Goal: Task Accomplishment & Management: Use online tool/utility

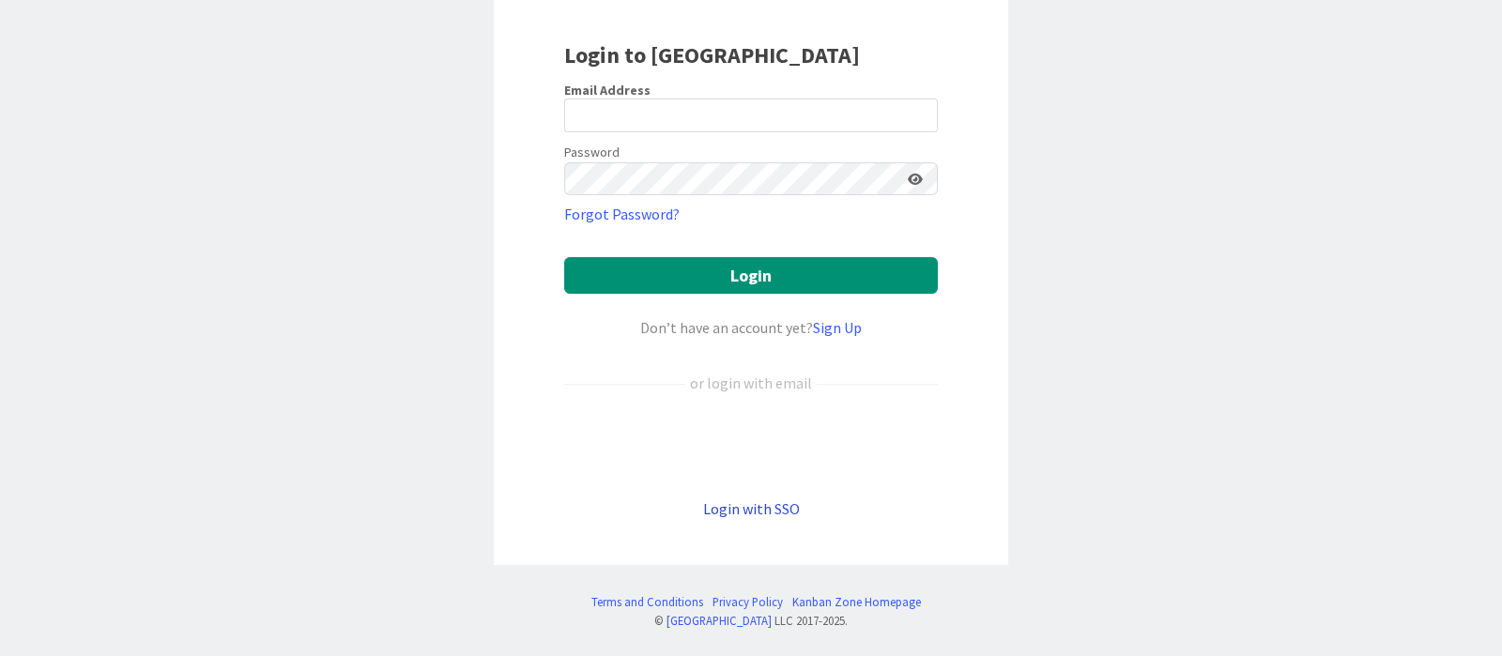
click at [763, 510] on link "Login with SSO" at bounding box center [751, 508] width 97 height 19
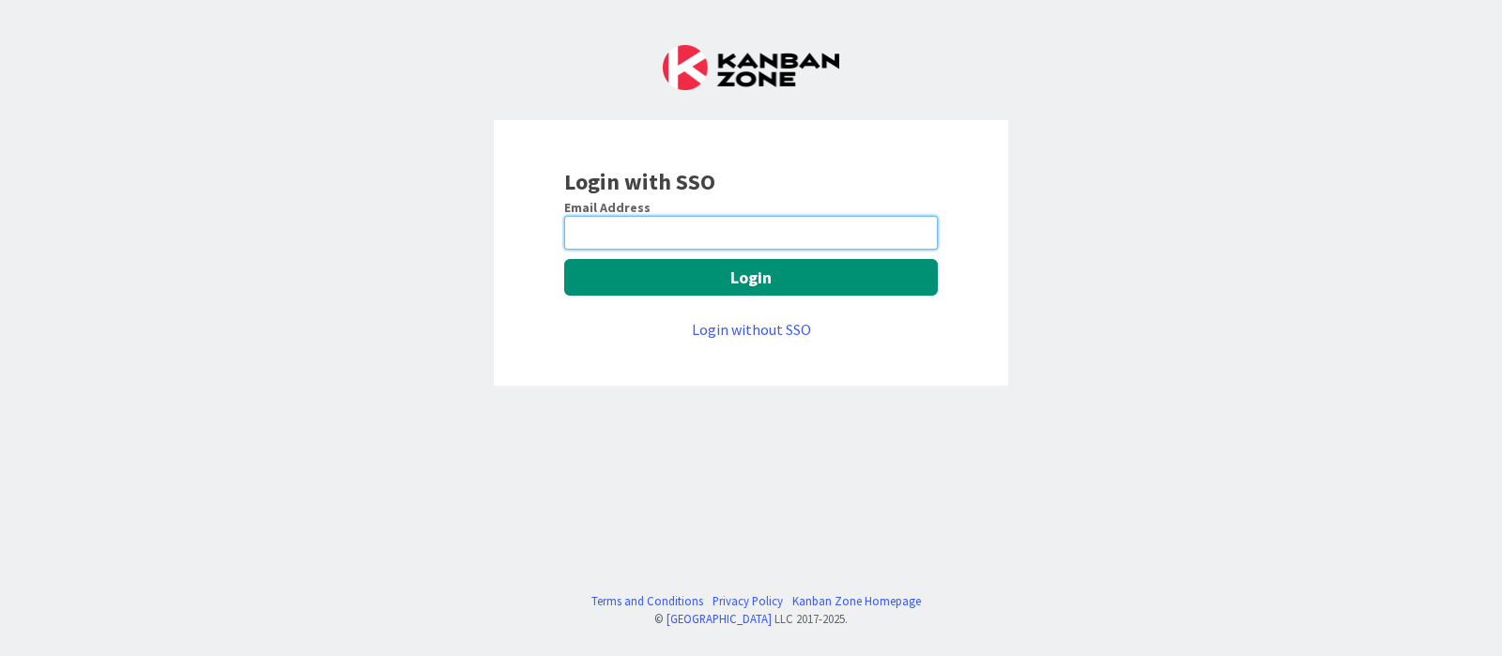
click at [748, 243] on input "email" at bounding box center [751, 233] width 374 height 34
type input "[PERSON_NAME][EMAIL_ADDRESS][DOMAIN_NAME]"
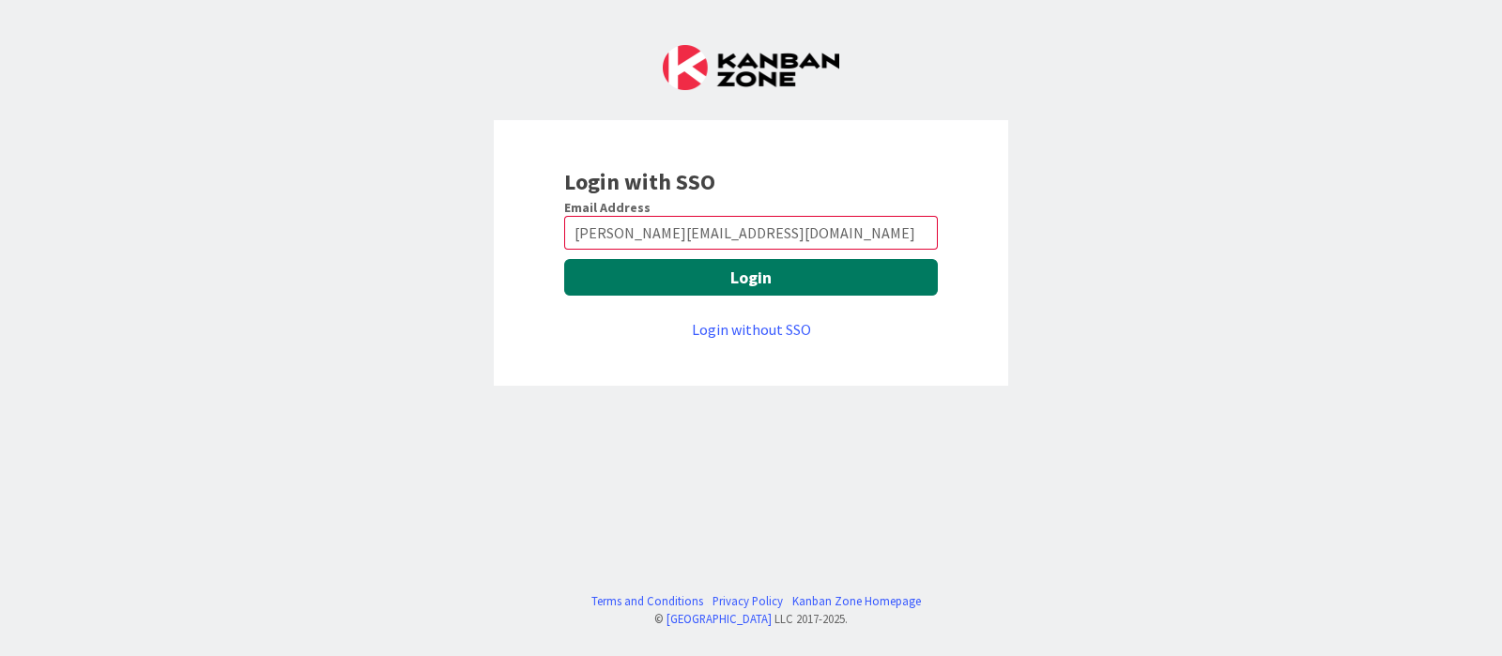
click at [759, 290] on button "Login" at bounding box center [751, 277] width 374 height 37
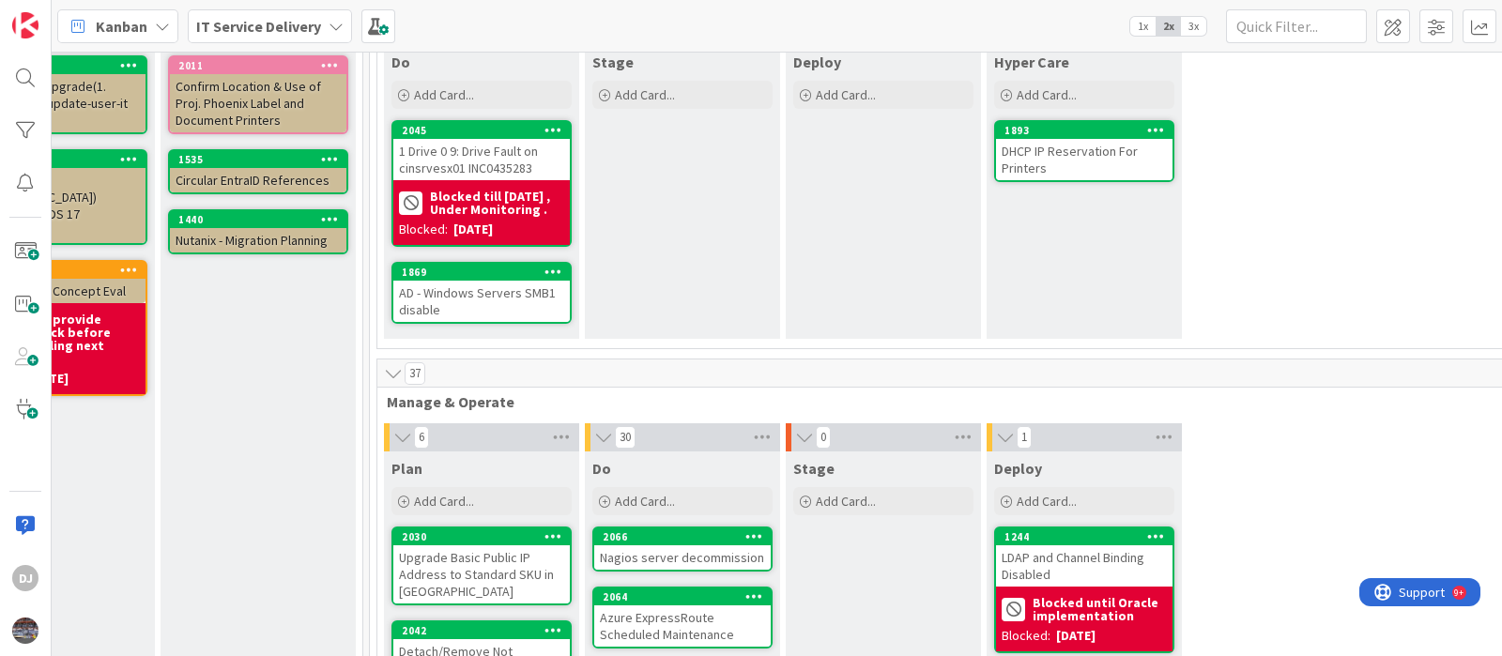
scroll to position [0, 709]
